Goal: Find specific page/section: Find specific page/section

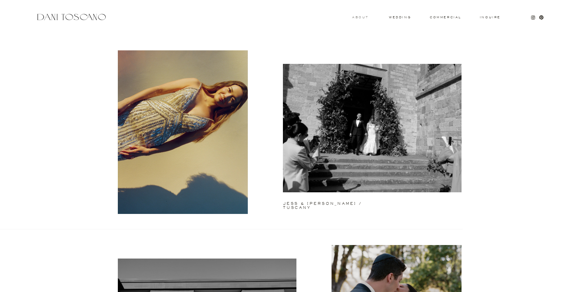
click at [359, 16] on h3 "About" at bounding box center [359, 17] width 15 height 2
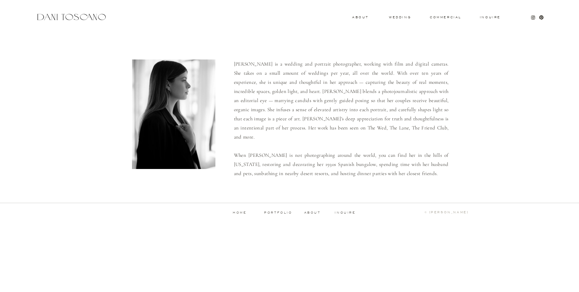
click at [405, 20] on div "Inquire commercial wedding About Dani is a wedding and portrait photographer, w…" at bounding box center [289, 114] width 579 height 228
click at [401, 18] on h3 "wedding" at bounding box center [400, 17] width 22 height 2
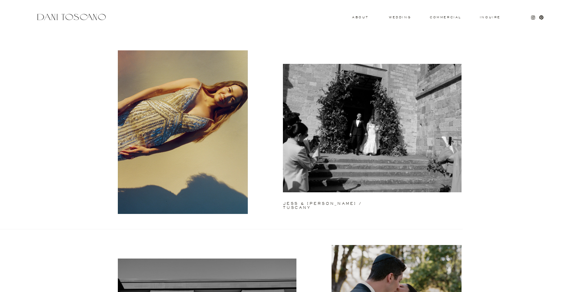
click at [447, 17] on h3 "commercial" at bounding box center [445, 17] width 31 height 3
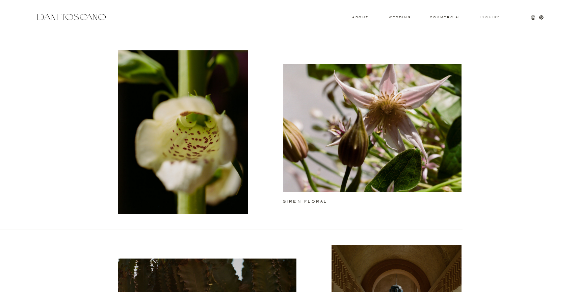
click at [487, 17] on h3 "Inquire" at bounding box center [491, 17] width 22 height 3
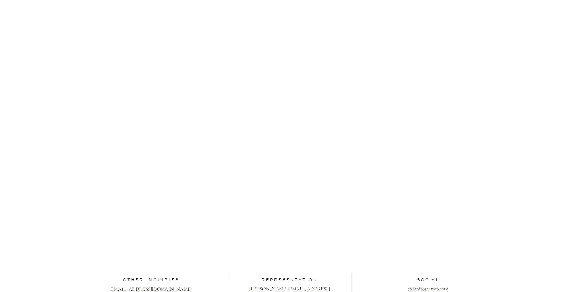
scroll to position [129, 0]
